Goal: Task Accomplishment & Management: Use online tool/utility

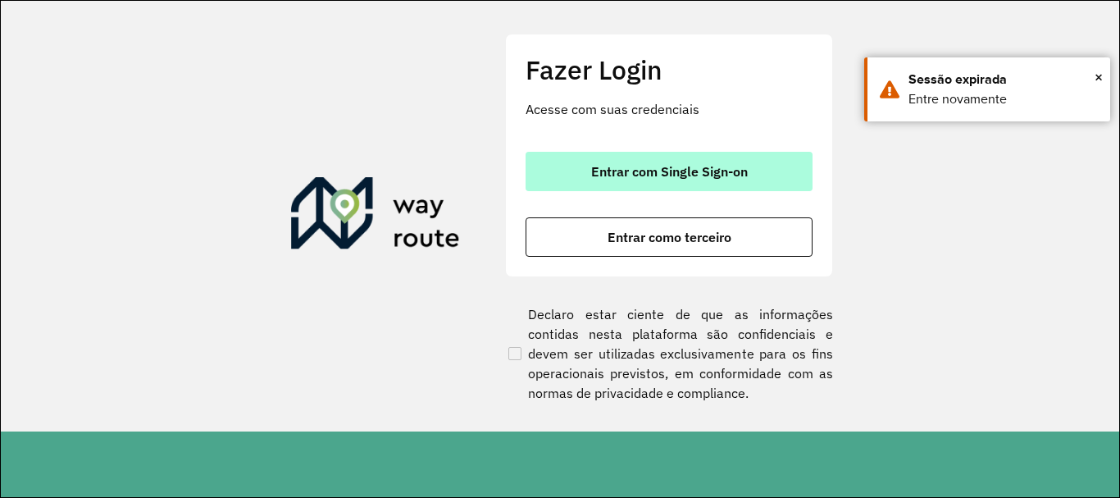
click at [647, 176] on span "Entrar com Single Sign-on" at bounding box center [669, 171] width 157 height 13
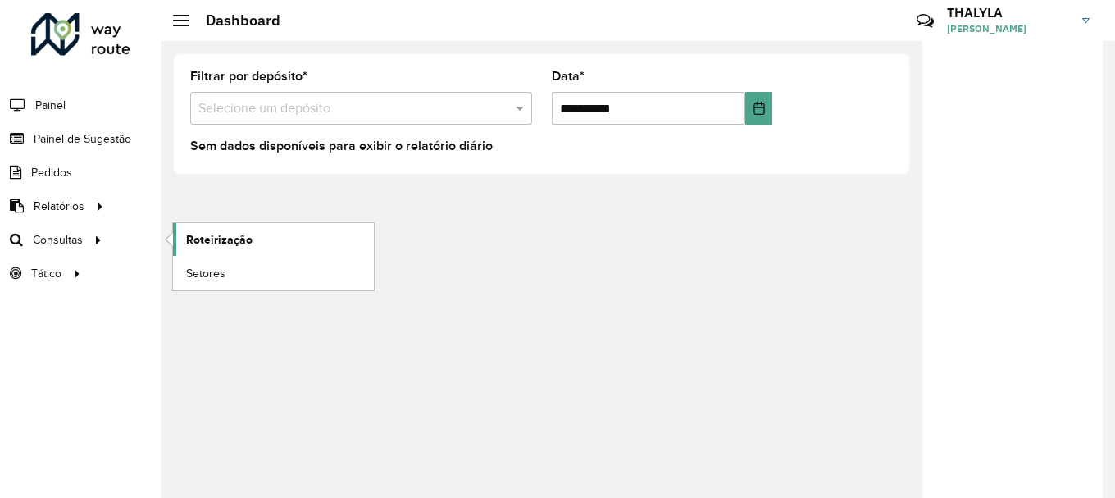
click at [231, 243] on span "Roteirização" at bounding box center [219, 239] width 66 height 17
click at [204, 276] on span "Setores" at bounding box center [206, 273] width 40 height 17
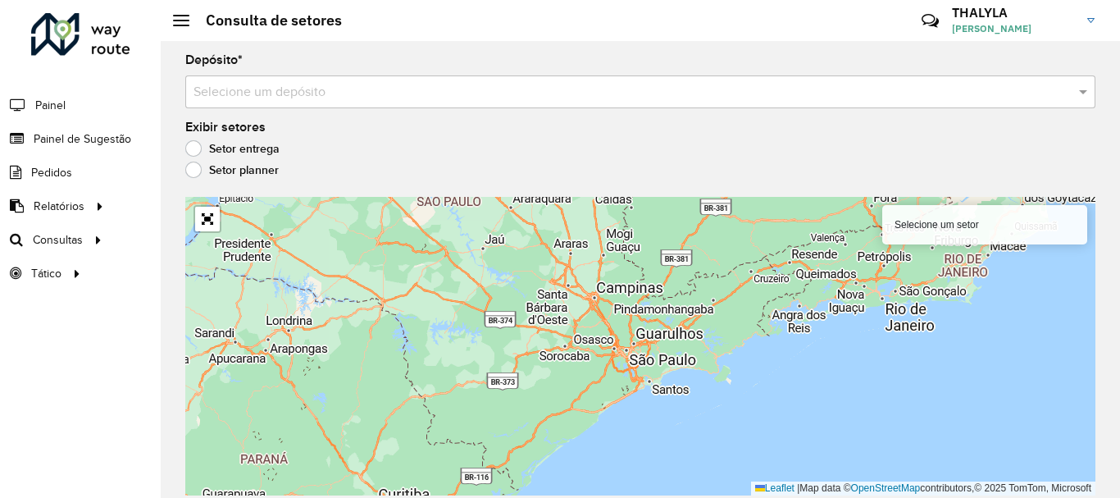
click at [716, 102] on div "Selecione um depósito" at bounding box center [640, 91] width 910 height 33
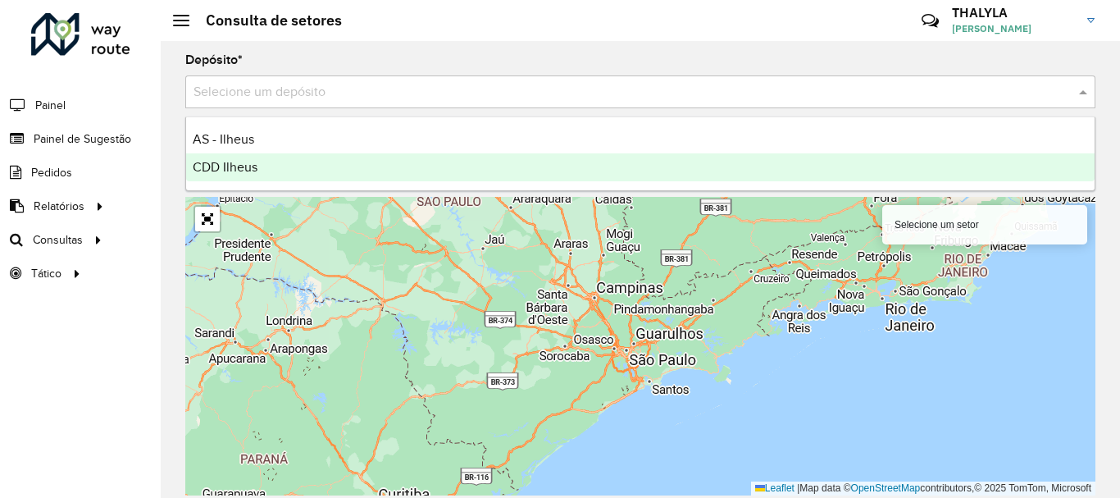
click at [263, 168] on div "CDD Ilheus" at bounding box center [640, 167] width 908 height 28
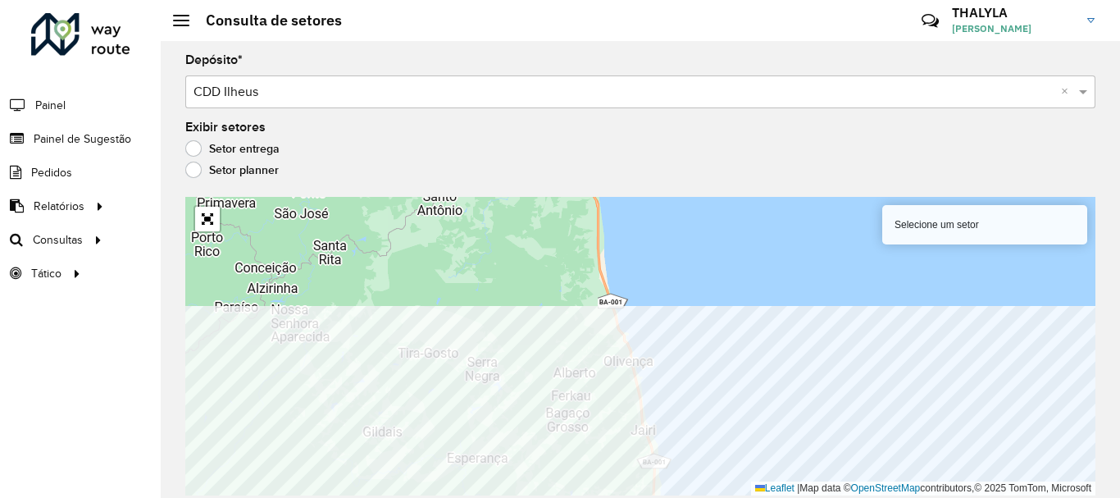
click at [769, 497] on div "Depósito * Selecione um depósito × CDD Ilheus × Exibir setores Setor entrega Se…" at bounding box center [640, 269] width 959 height 457
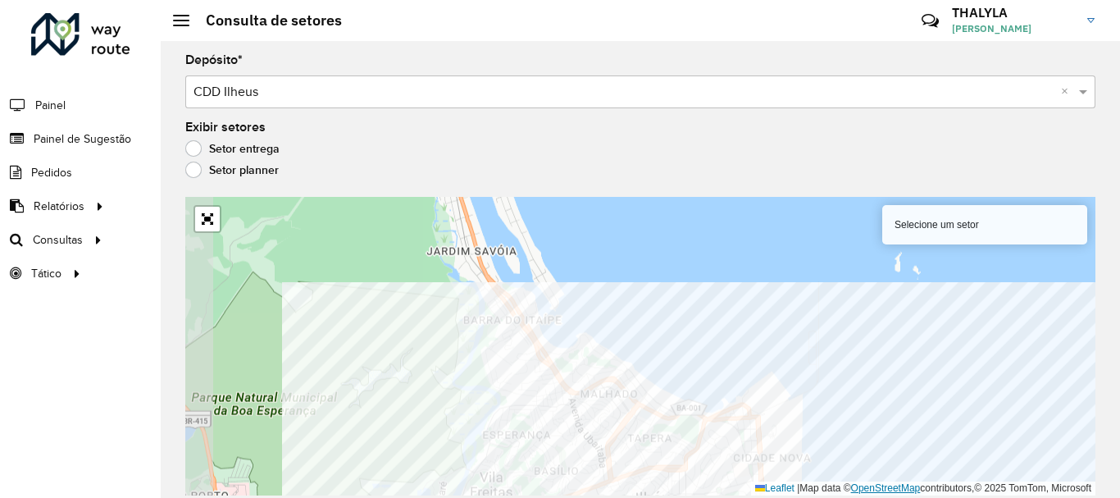
click at [858, 485] on div "Selecione um setor Leaflet | Map data © OpenStreetMap contributors,© 2025 TomTo…" at bounding box center [640, 346] width 910 height 298
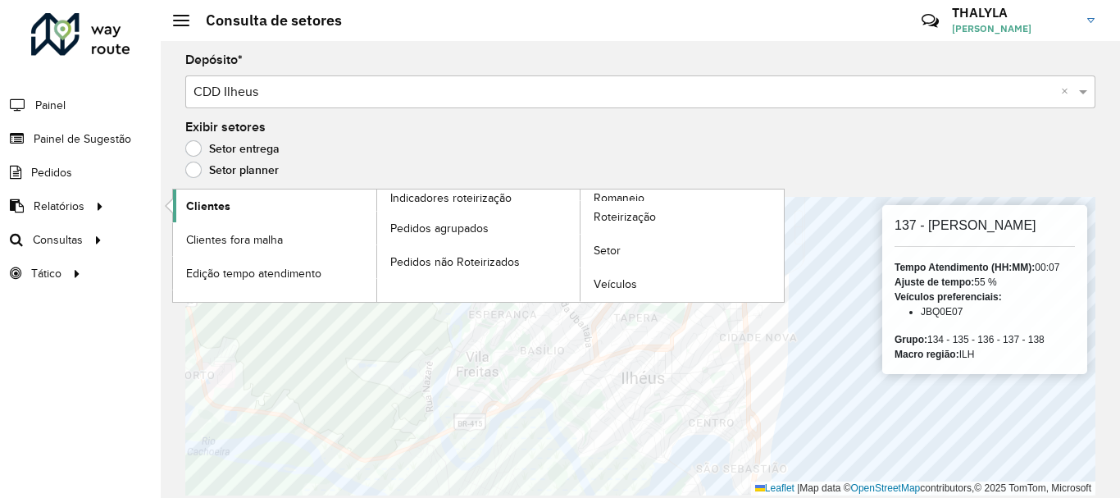
click at [251, 208] on link "Clientes" at bounding box center [274, 205] width 203 height 33
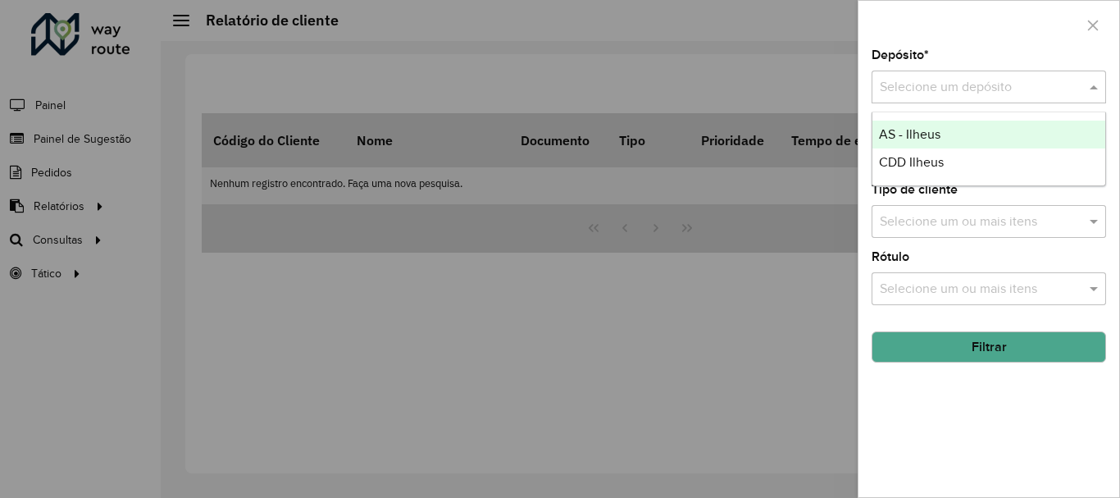
click at [965, 98] on div "Selecione um depósito" at bounding box center [988, 87] width 234 height 33
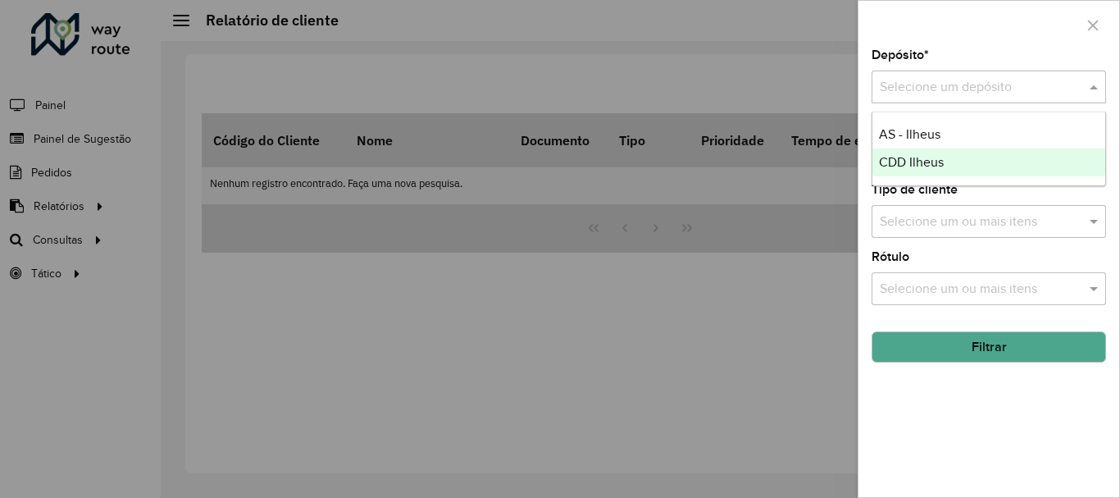
click at [910, 157] on span "CDD Ilheus" at bounding box center [911, 162] width 65 height 14
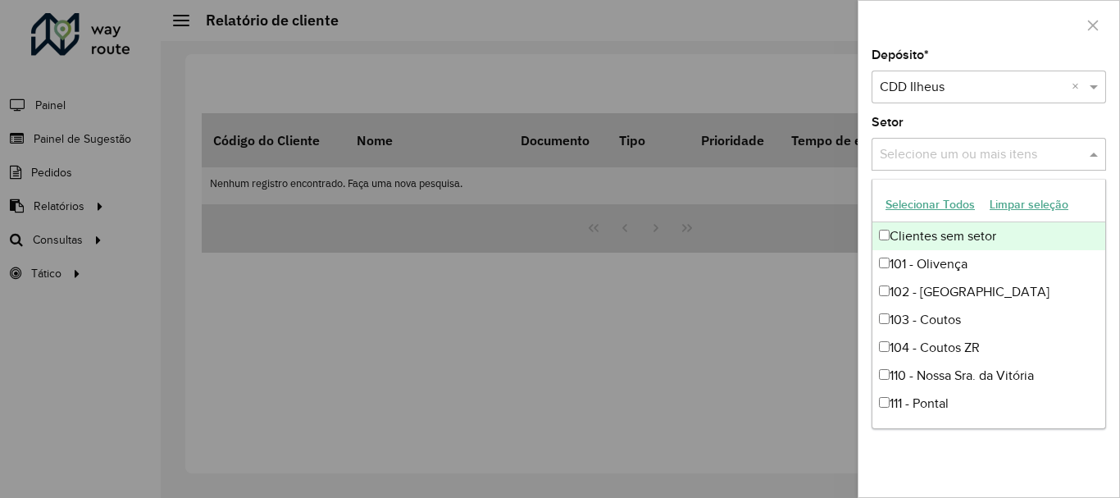
click at [1098, 154] on span at bounding box center [1095, 154] width 20 height 20
click at [926, 198] on button "Selecionar Todos" at bounding box center [930, 204] width 104 height 25
click at [999, 120] on div "Setor Selecione um ou mais itens 61 itens selecionados ×" at bounding box center [988, 143] width 234 height 54
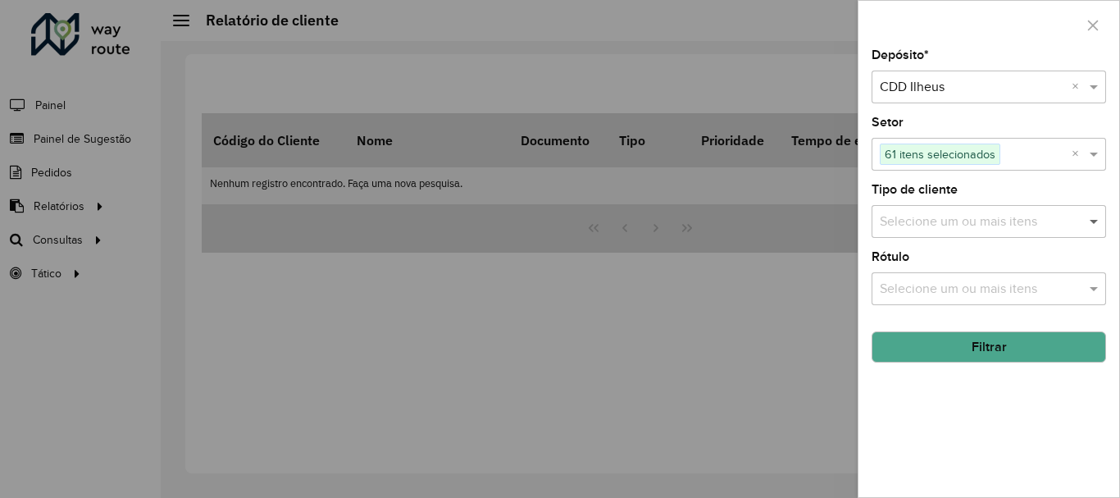
click at [1097, 228] on span at bounding box center [1095, 222] width 20 height 20
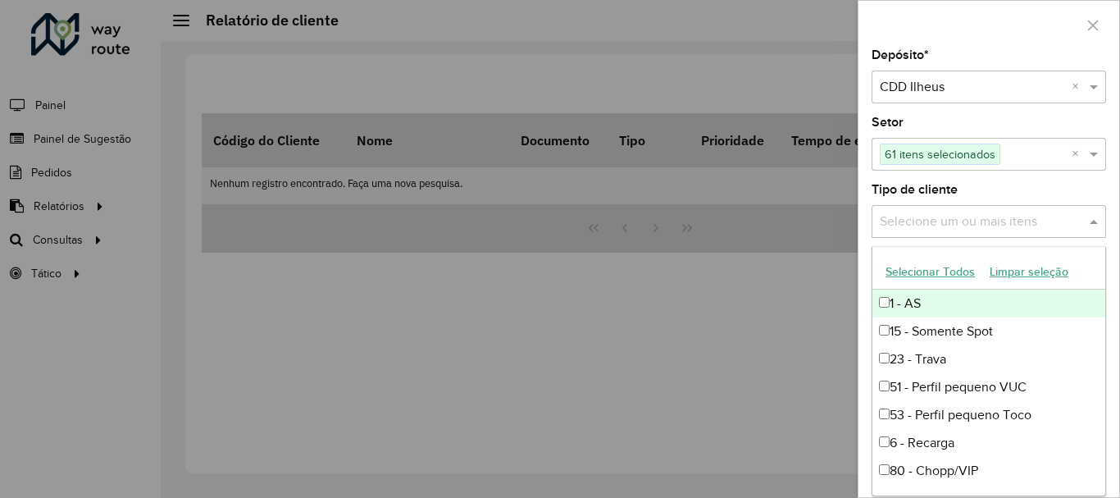
click at [929, 271] on button "Selecionar Todos" at bounding box center [930, 271] width 104 height 25
click at [1014, 189] on div "Tipo de cliente Selecione um ou mais itens 9 itens selecionados ×" at bounding box center [988, 211] width 234 height 54
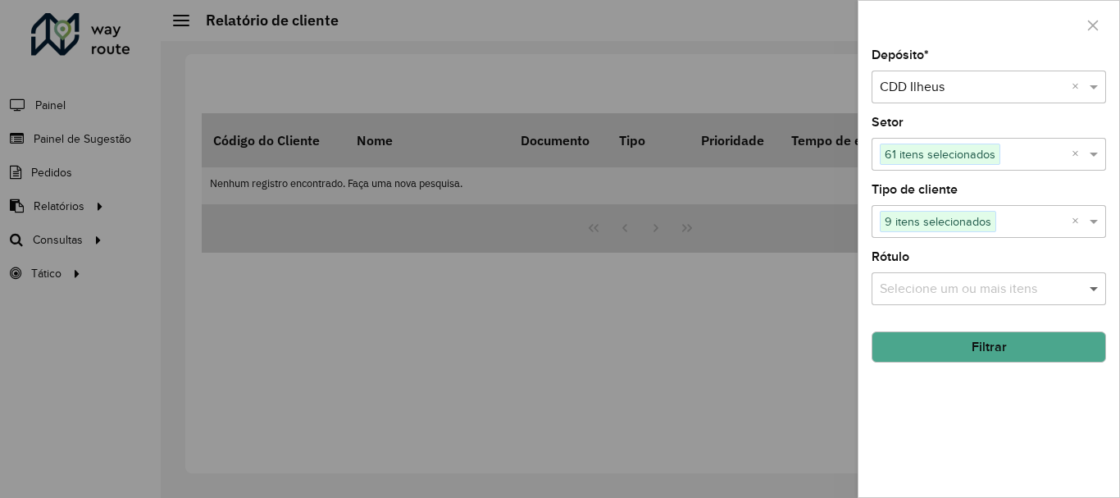
click at [1095, 286] on span at bounding box center [1095, 289] width 20 height 20
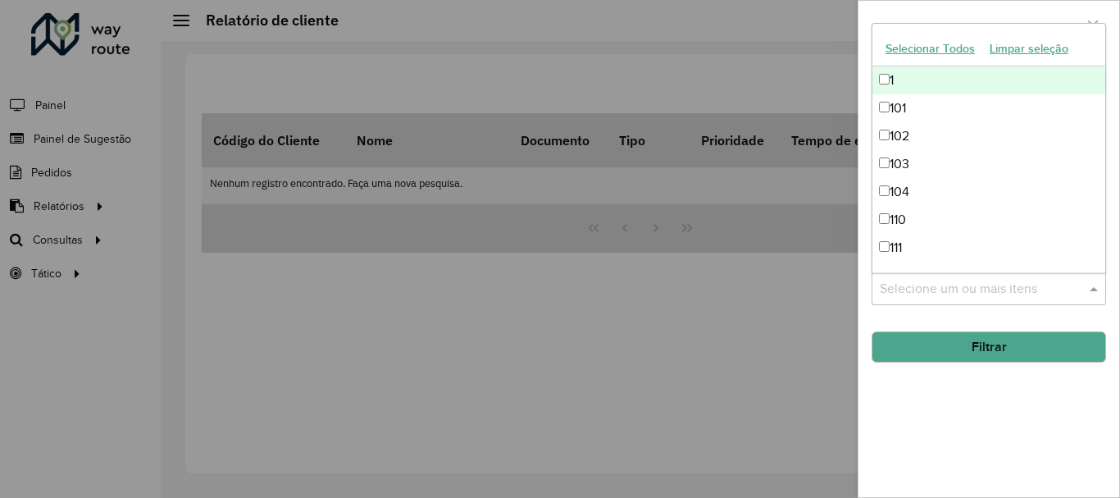
click at [908, 51] on button "Selecionar Todos" at bounding box center [930, 48] width 104 height 25
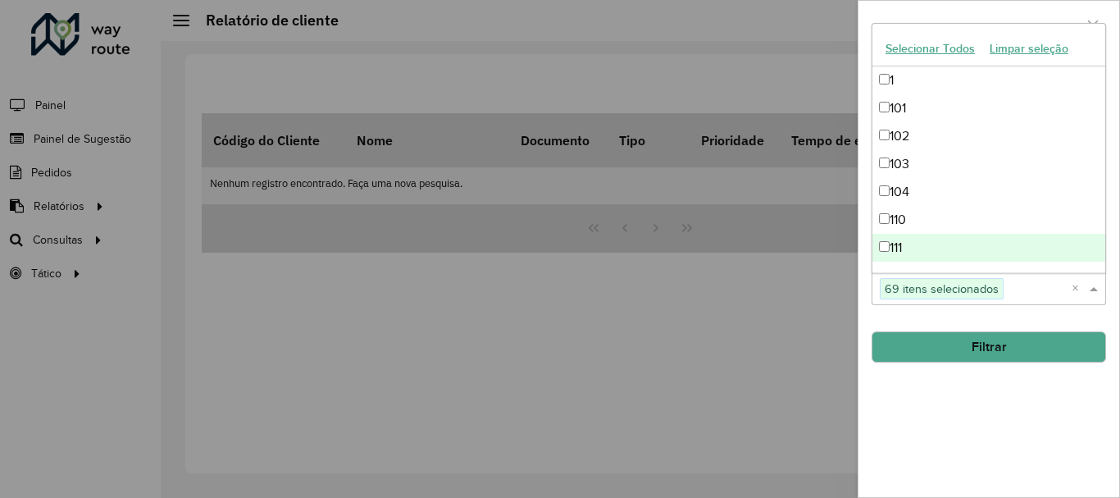
click at [1007, 412] on div "Depósito * Selecione um depósito × CDD Ilheus × Setor Selecione um ou mais iten…" at bounding box center [988, 273] width 261 height 448
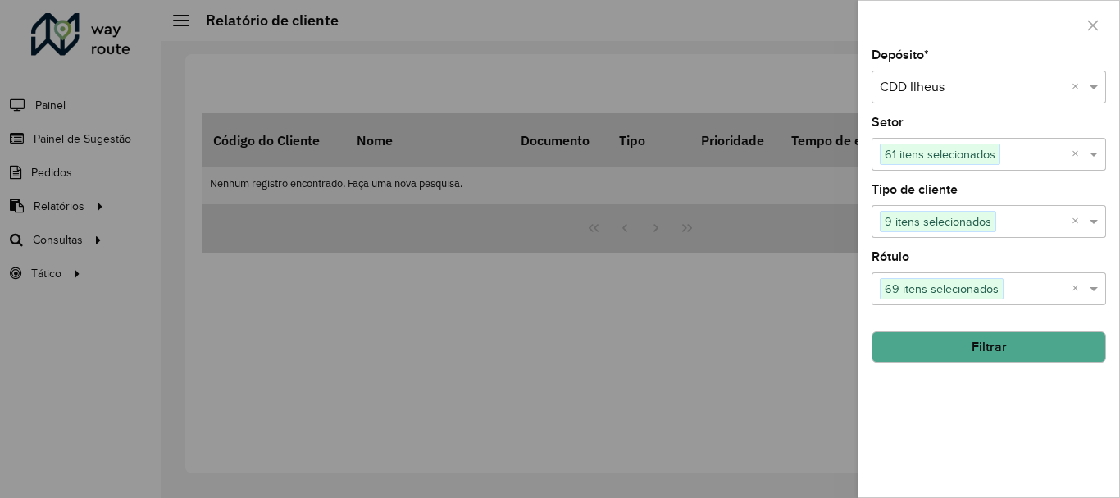
click at [995, 347] on button "Filtrar" at bounding box center [988, 346] width 234 height 31
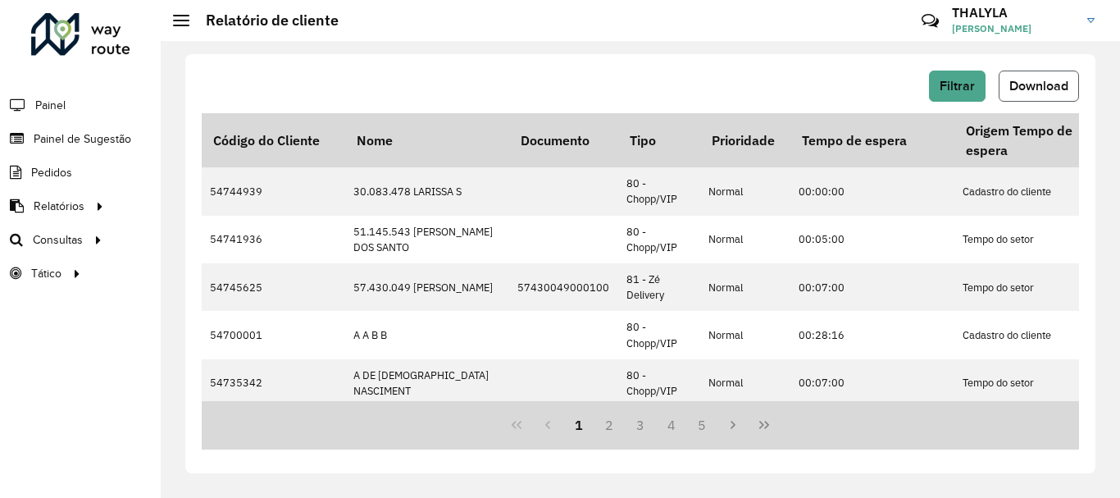
click at [1051, 80] on span "Download" at bounding box center [1038, 86] width 59 height 14
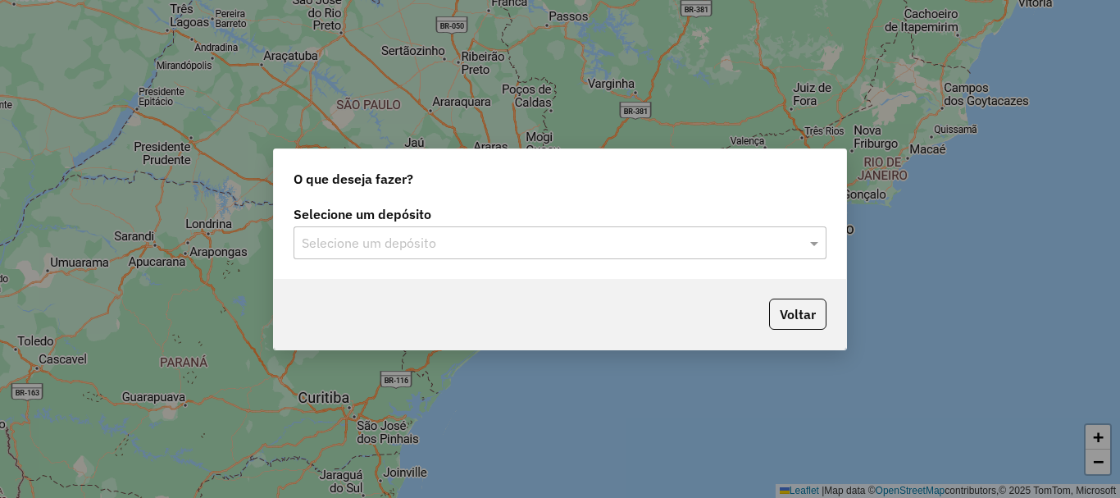
click at [462, 245] on input "text" at bounding box center [544, 244] width 484 height 20
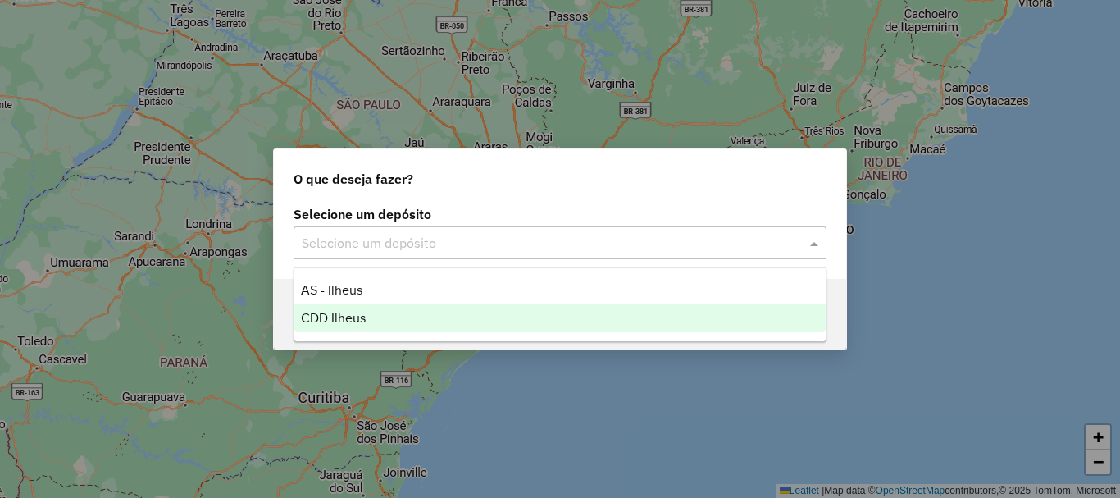
click at [353, 321] on span "CDD Ilheus" at bounding box center [333, 318] width 65 height 14
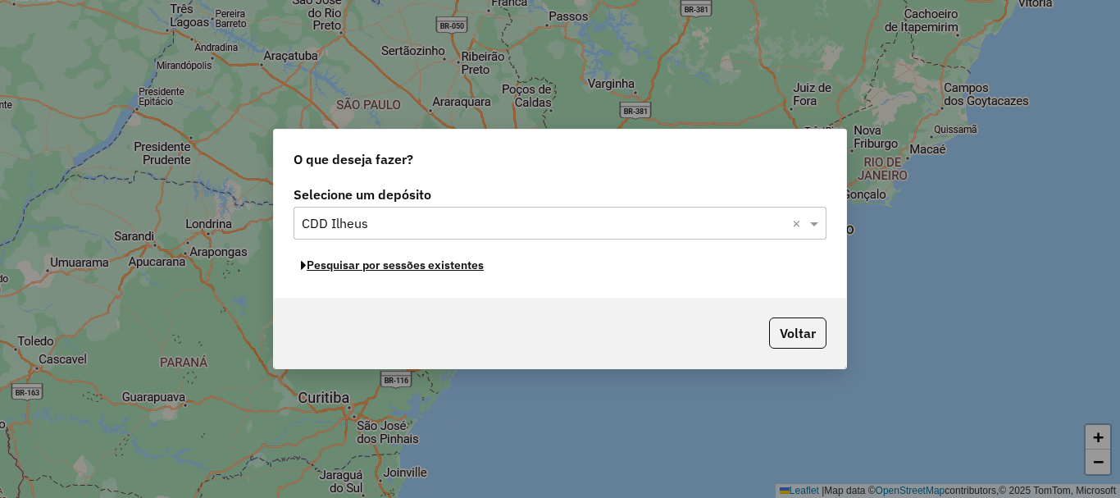
click at [464, 266] on button "Pesquisar por sessões existentes" at bounding box center [392, 265] width 198 height 25
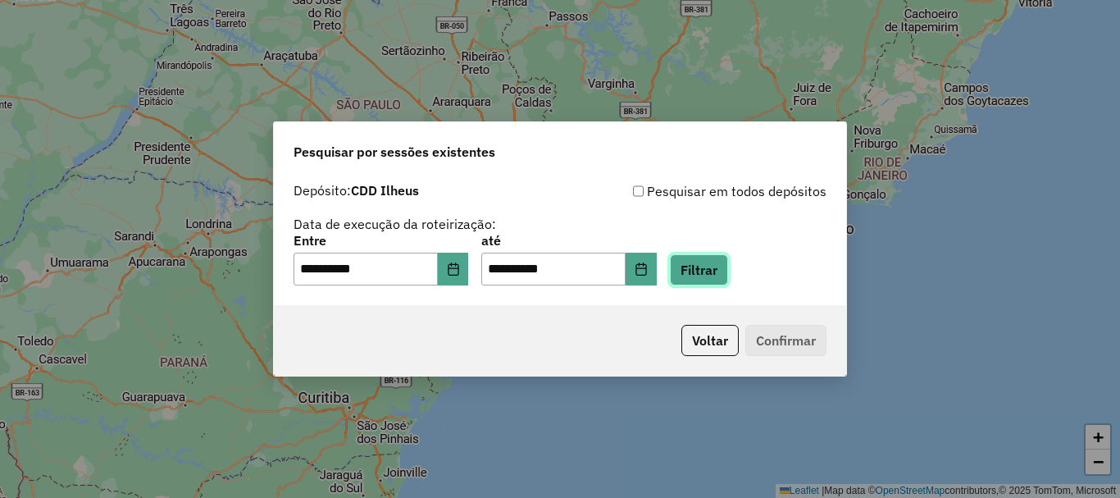
click at [716, 258] on button "Filtrar" at bounding box center [699, 269] width 58 height 31
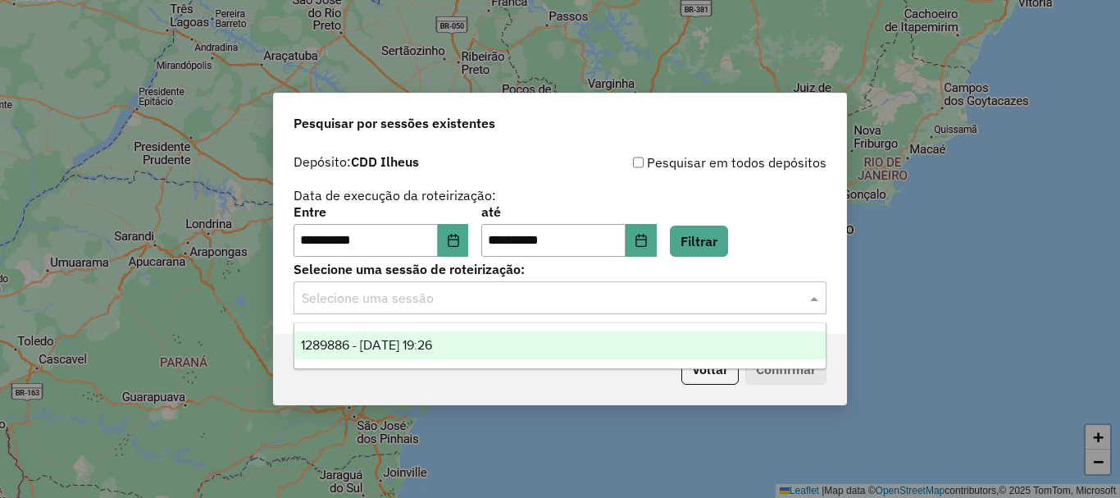
click at [538, 294] on input "text" at bounding box center [544, 299] width 484 height 20
click at [432, 345] on span "1289886 - 07/10/2025 19:26" at bounding box center [366, 345] width 131 height 14
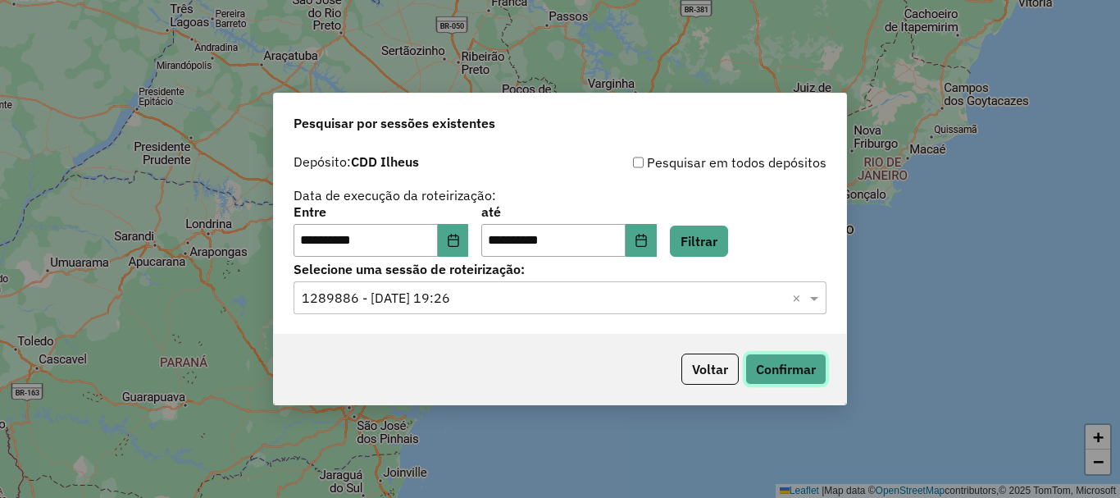
click at [789, 368] on button "Confirmar" at bounding box center [785, 368] width 81 height 31
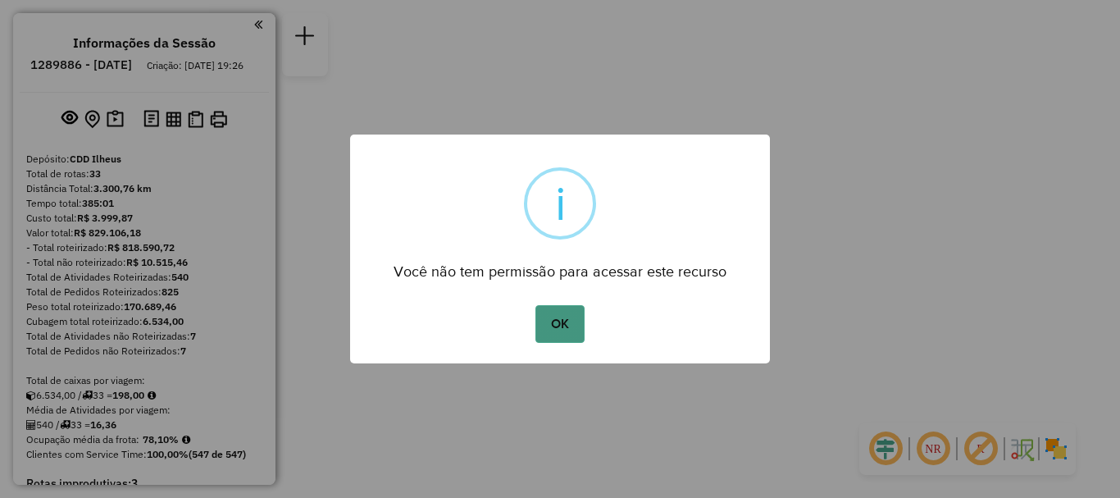
click at [554, 325] on button "OK" at bounding box center [559, 324] width 48 height 38
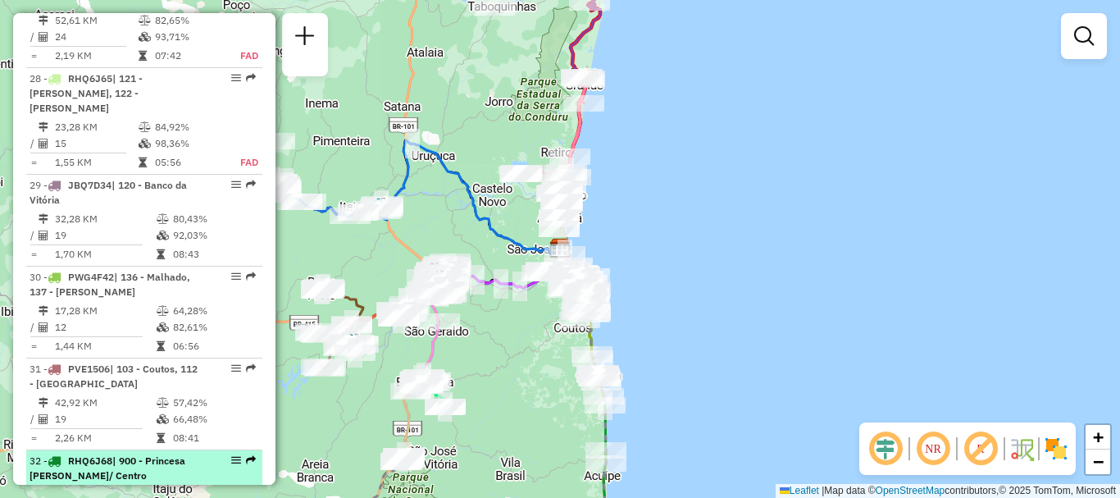
scroll to position [3279, 0]
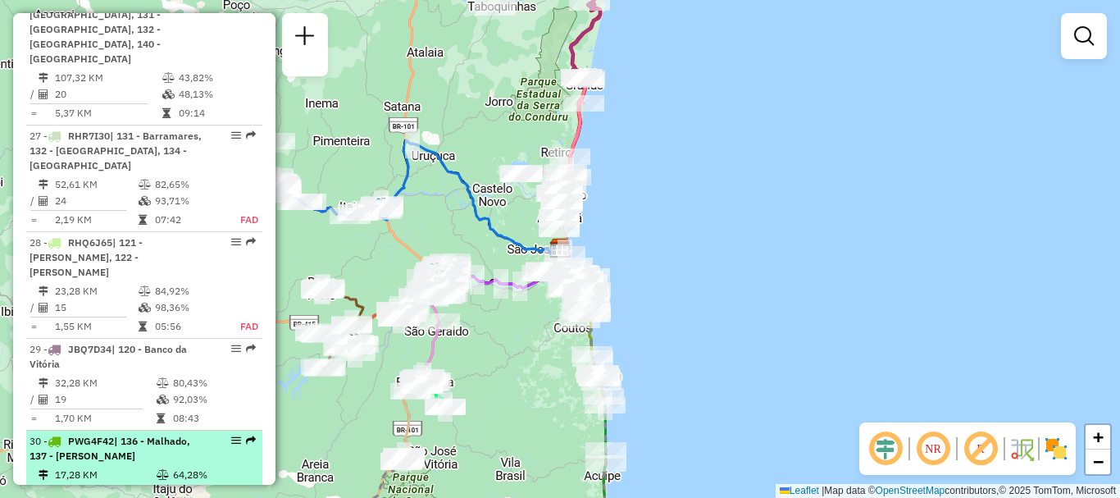
select select "**********"
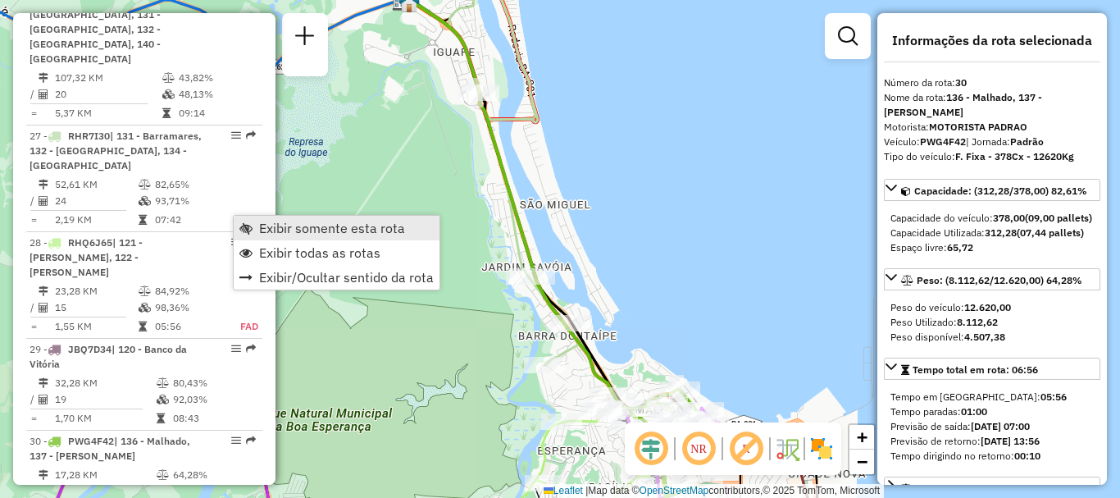
click at [275, 236] on link "Exibir somente esta rota" at bounding box center [337, 228] width 206 height 25
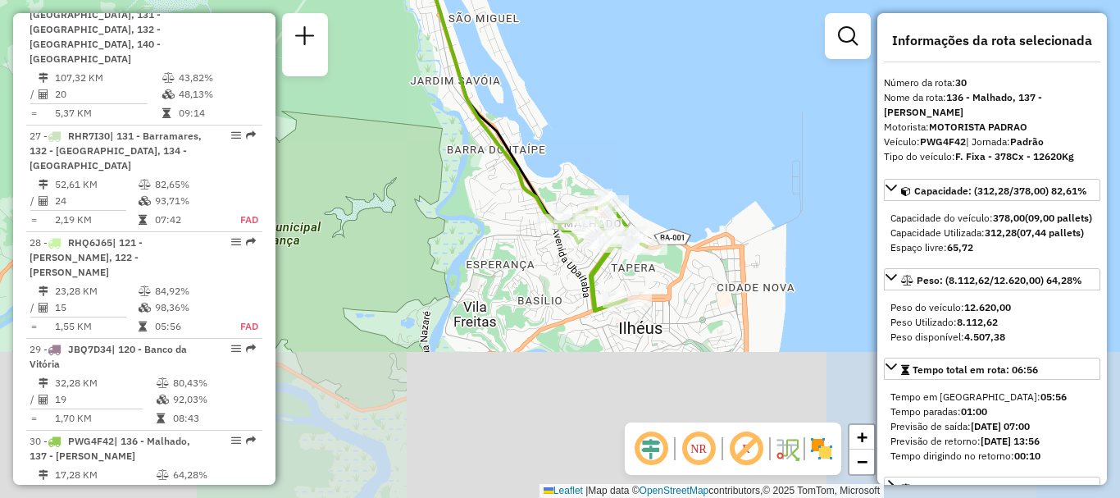
drag, startPoint x: 666, startPoint y: 339, endPoint x: 594, endPoint y: 152, distance: 199.3
click at [594, 152] on div "Janela de atendimento Grade de atendimento Capacidade Transportadoras Veículos …" at bounding box center [560, 249] width 1120 height 498
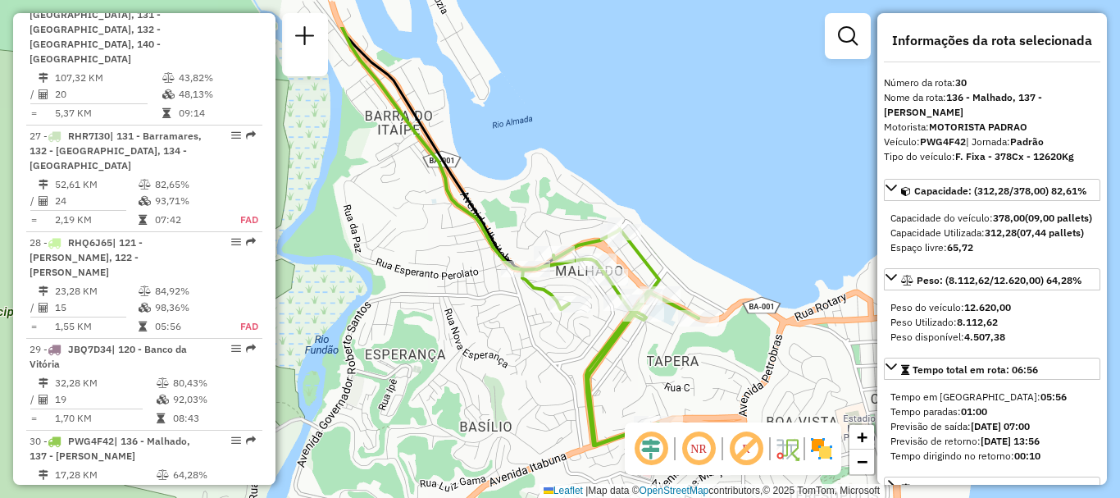
drag, startPoint x: 734, startPoint y: 299, endPoint x: 679, endPoint y: 376, distance: 94.6
click at [679, 376] on div "Janela de atendimento Grade de atendimento Capacidade Transportadoras Veículos …" at bounding box center [560, 249] width 1120 height 498
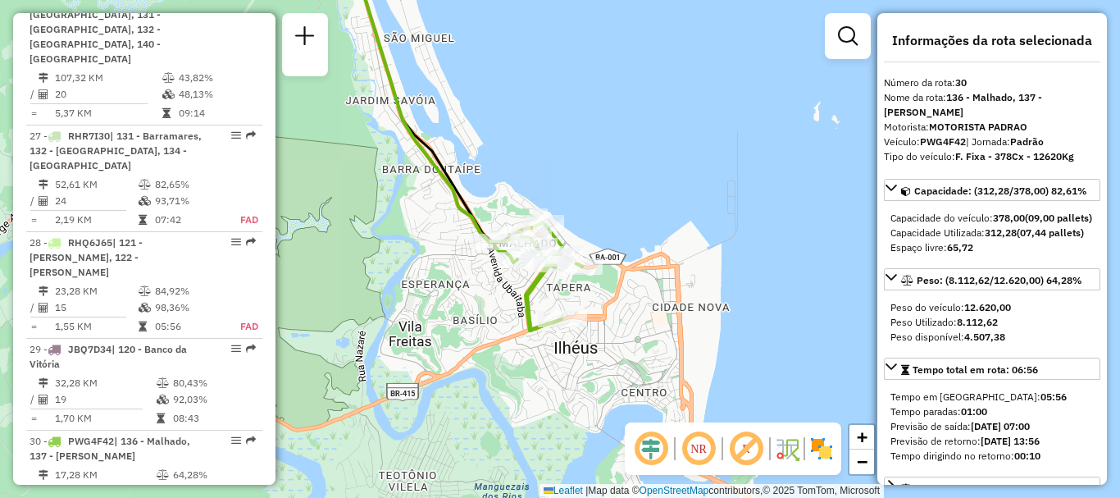
drag, startPoint x: 740, startPoint y: 217, endPoint x: 628, endPoint y: 228, distance: 112.8
click at [628, 228] on div "Janela de atendimento Grade de atendimento Capacidade Transportadoras Veículos …" at bounding box center [560, 249] width 1120 height 498
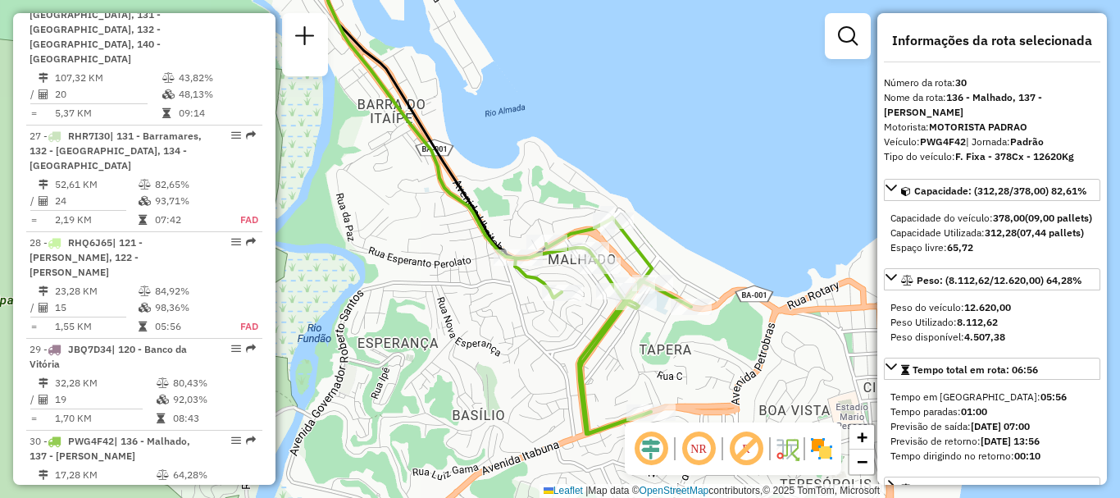
drag, startPoint x: 617, startPoint y: 214, endPoint x: 776, endPoint y: 188, distance: 160.4
click at [776, 188] on div "Janela de atendimento Grade de atendimento Capacidade Transportadoras Veículos …" at bounding box center [560, 249] width 1120 height 498
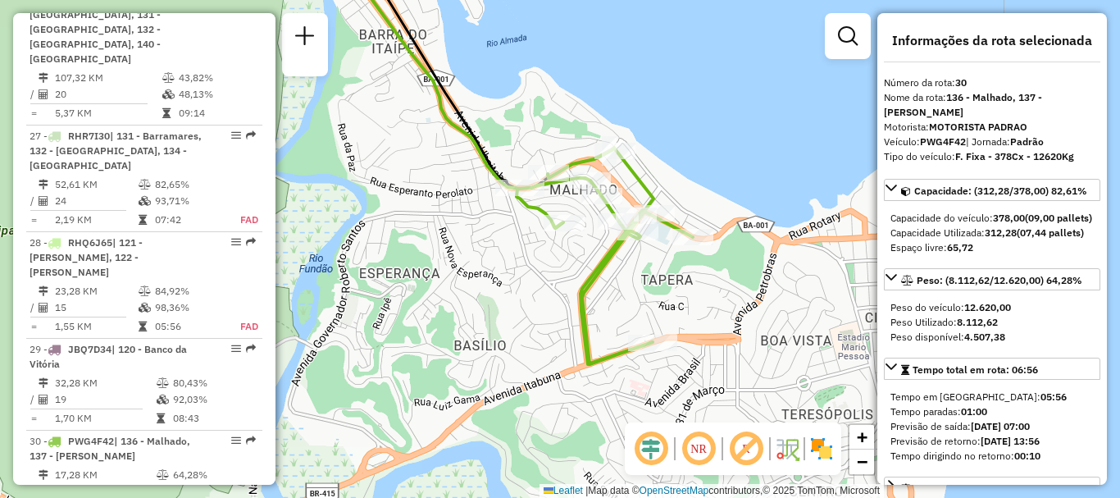
drag, startPoint x: 737, startPoint y: 271, endPoint x: 739, endPoint y: 201, distance: 69.7
click at [739, 201] on div "Janela de atendimento Grade de atendimento Capacidade Transportadoras Veículos …" at bounding box center [560, 249] width 1120 height 498
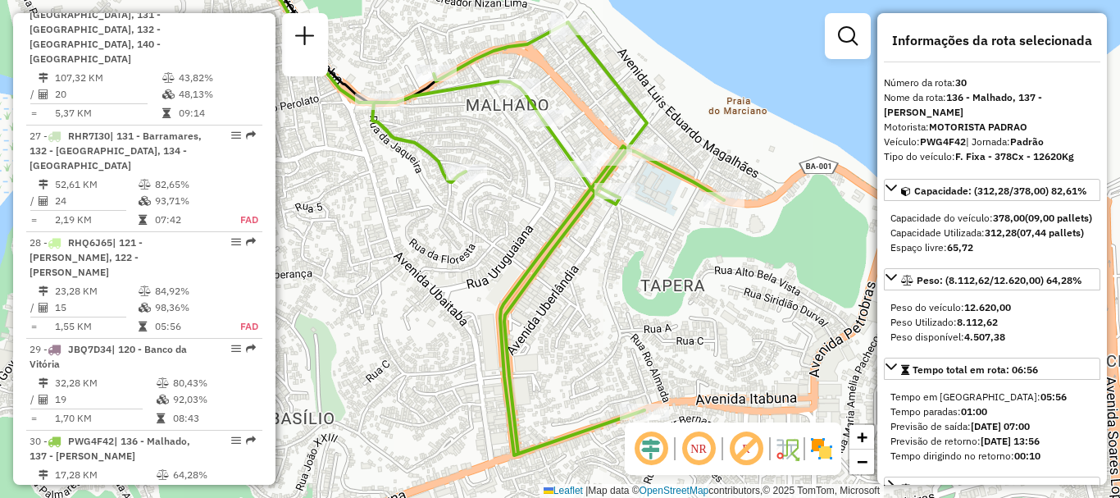
drag, startPoint x: 712, startPoint y: 230, endPoint x: 785, endPoint y: 157, distance: 103.8
click at [785, 157] on div "Janela de atendimento Grade de atendimento Capacidade Transportadoras Veículos …" at bounding box center [560, 249] width 1120 height 498
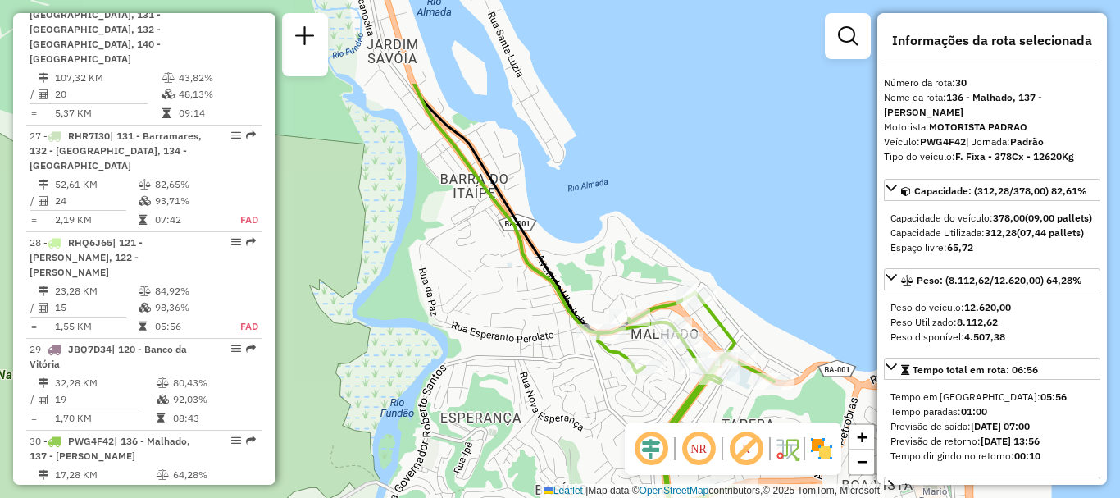
drag, startPoint x: 668, startPoint y: 301, endPoint x: 759, endPoint y: 435, distance: 161.7
click at [759, 435] on hb-router-mapa "Informações da Sessão 1289886 - 07/10/2025 Criação: 06/10/2025 19:26 Depósito: …" at bounding box center [560, 249] width 1120 height 498
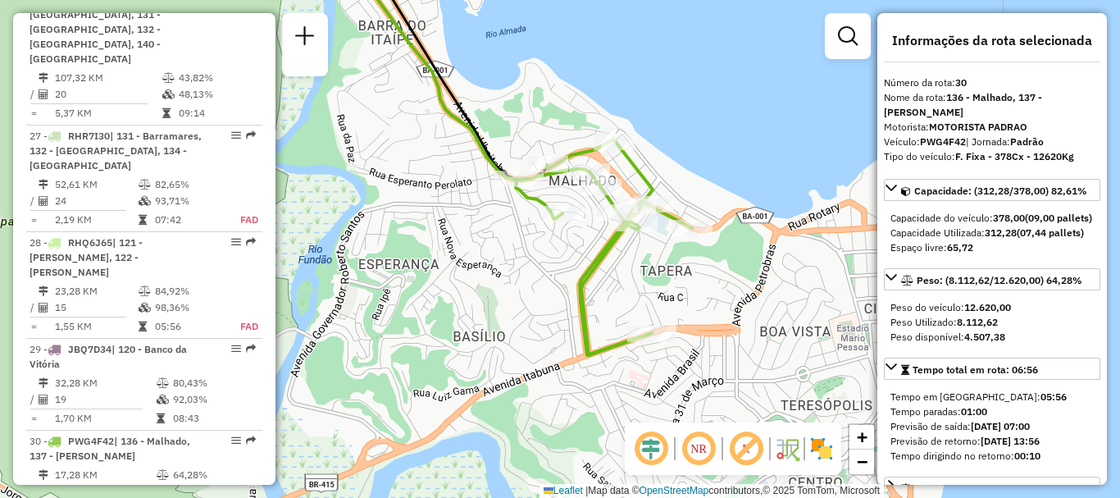
drag, startPoint x: 640, startPoint y: 265, endPoint x: 558, endPoint y: 111, distance: 173.9
click at [558, 111] on div "Janela de atendimento Grade de atendimento Capacidade Transportadoras Veículos …" at bounding box center [560, 249] width 1120 height 498
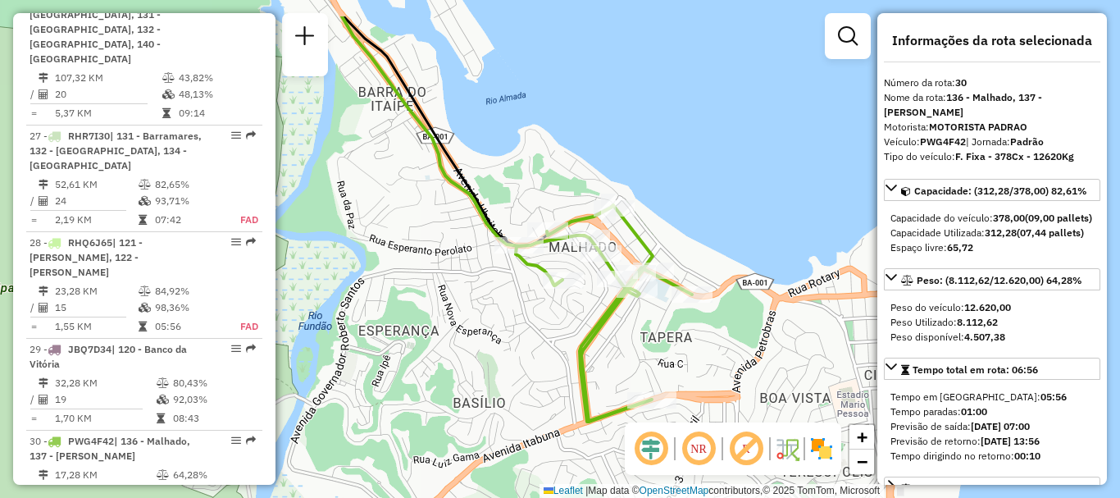
drag, startPoint x: 714, startPoint y: 161, endPoint x: 714, endPoint y: 227, distance: 66.4
click at [714, 227] on div "Janela de atendimento Grade de atendimento Capacidade Transportadoras Veículos …" at bounding box center [560, 249] width 1120 height 498
